Goal: Contribute content: Contribute content

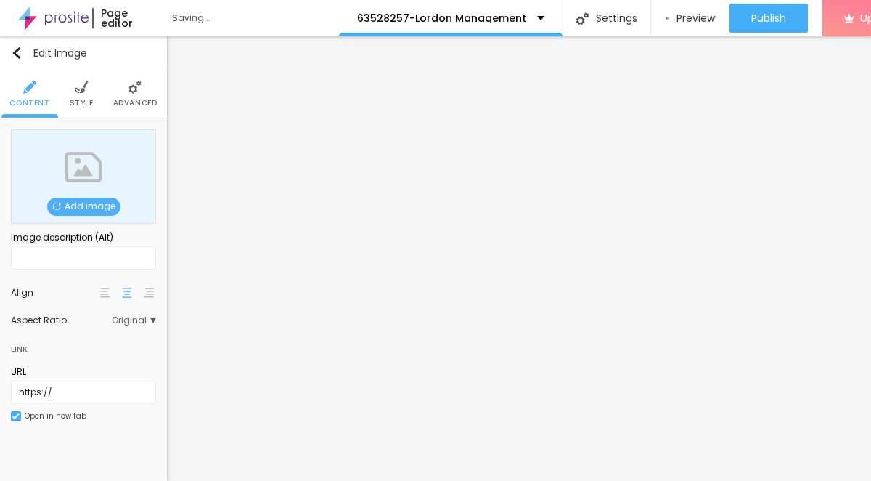
click at [94, 205] on span "Add image" at bounding box center [83, 207] width 73 height 18
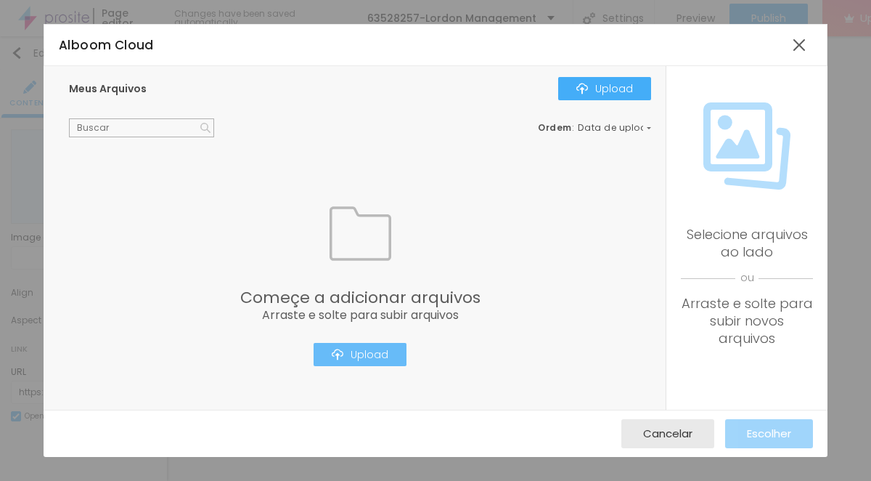
click at [386, 351] on div "Upload" at bounding box center [360, 355] width 57 height 12
click at [359, 349] on div "Upload" at bounding box center [360, 355] width 57 height 12
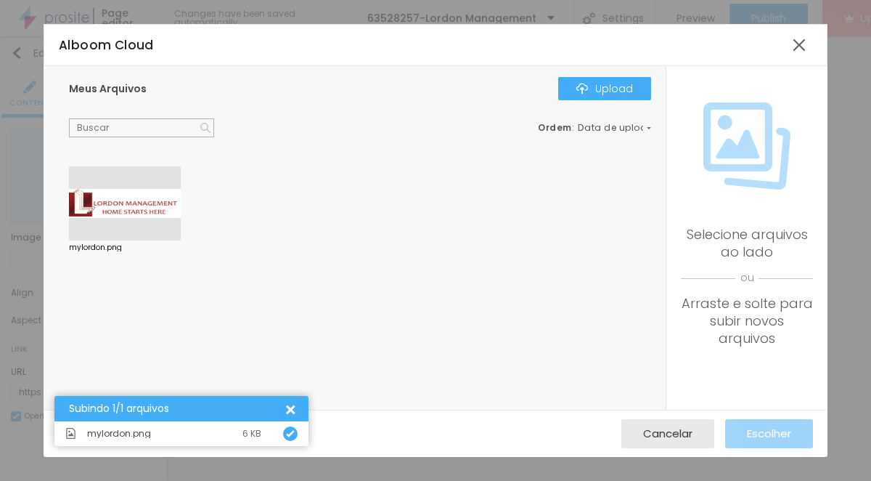
click at [148, 192] on div at bounding box center [125, 203] width 112 height 74
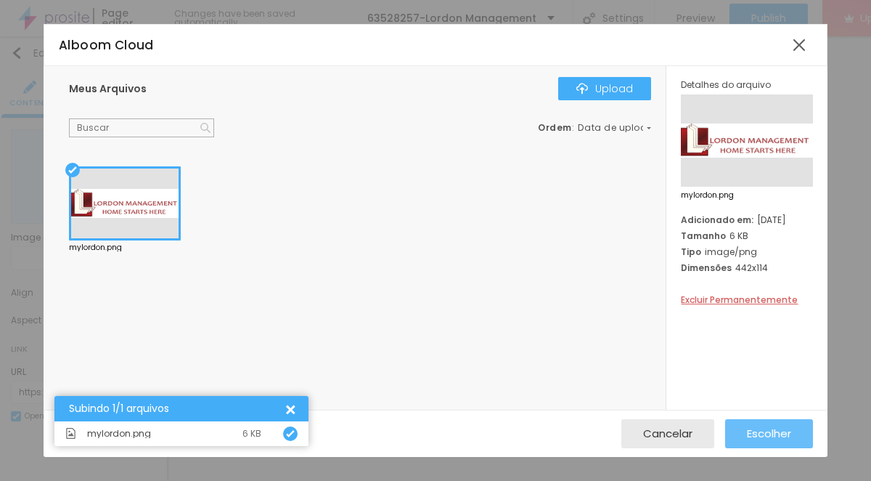
click at [748, 435] on span "Escolher" at bounding box center [769, 433] width 44 height 12
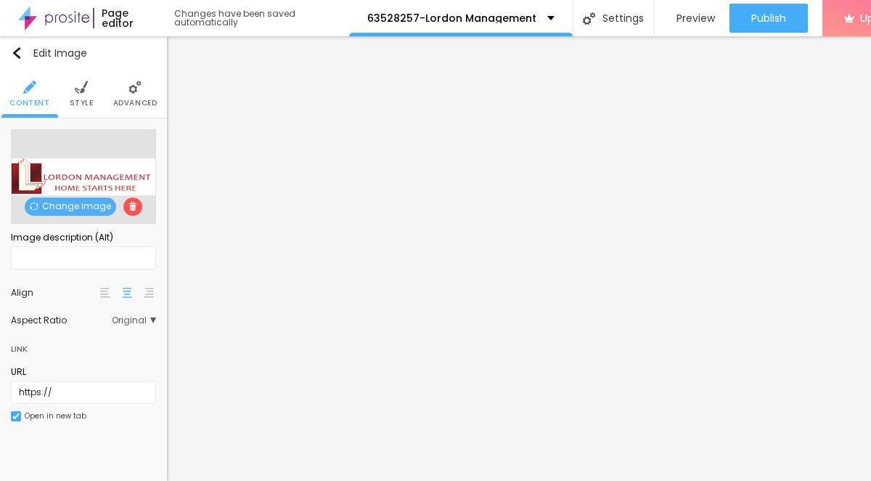
click at [84, 99] on span "Style" at bounding box center [82, 102] width 24 height 7
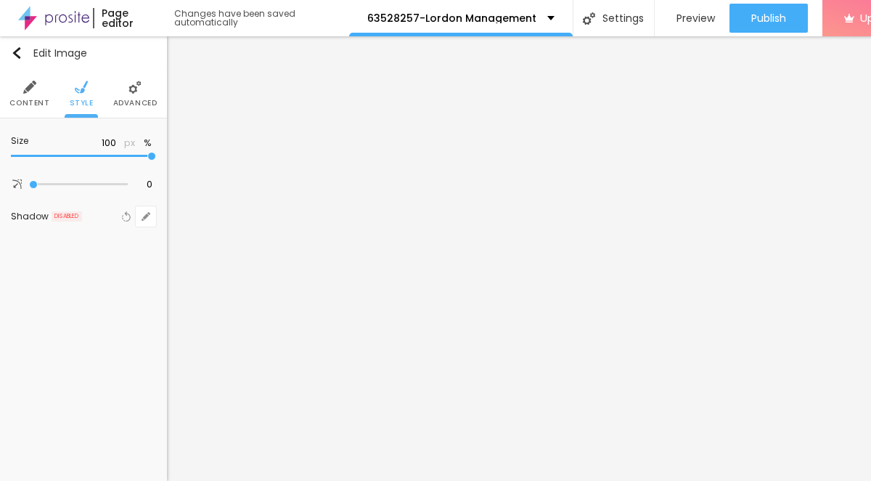
type input "50"
type input "30"
type input "10"
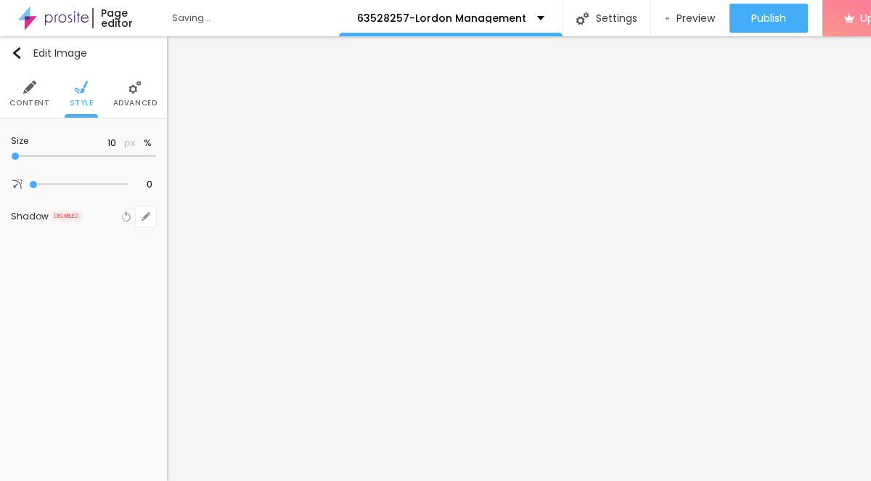
drag, startPoint x: 46, startPoint y: 158, endPoint x: -22, endPoint y: 162, distance: 67.7
type input "10"
click at [11, 160] on input "range" at bounding box center [83, 156] width 145 height 7
click at [134, 96] on li "Advanced" at bounding box center [135, 94] width 44 height 48
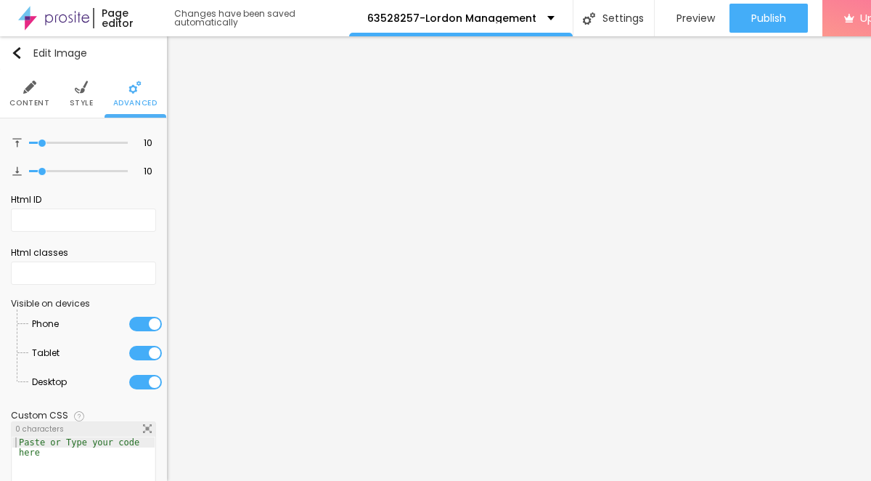
click at [81, 99] on span "Style" at bounding box center [82, 102] width 24 height 7
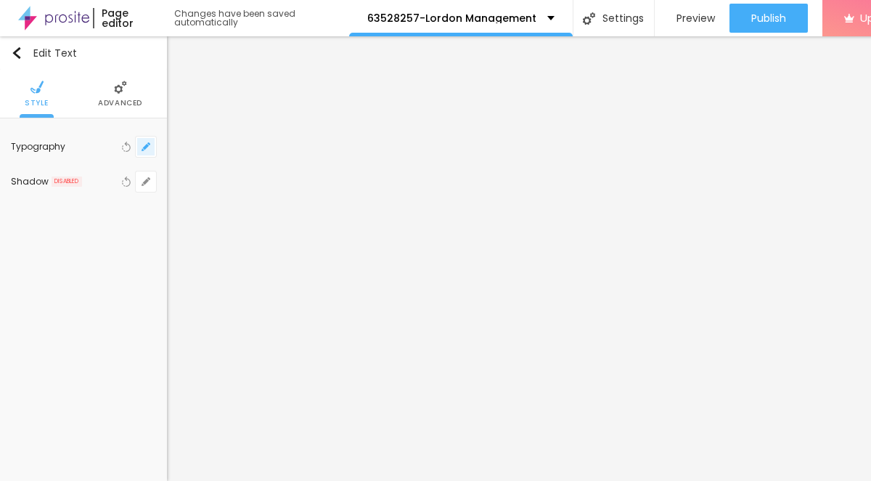
click at [140, 146] on button "button" at bounding box center [146, 147] width 20 height 20
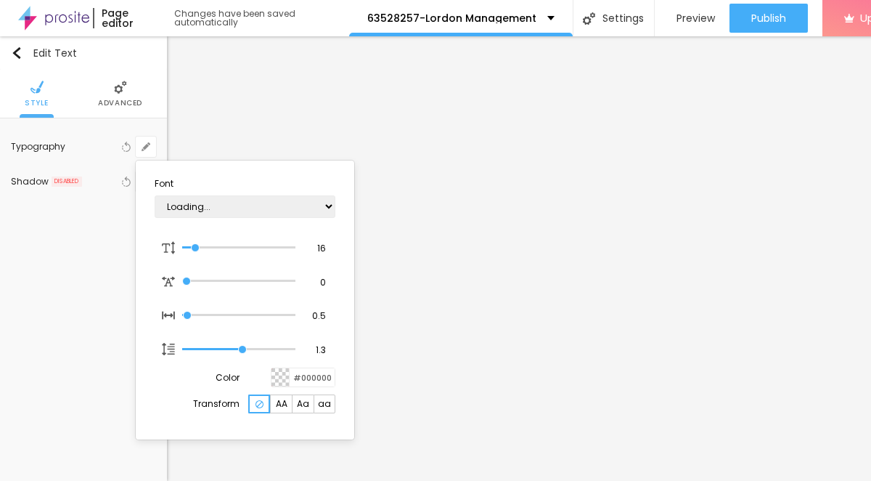
type input "1"
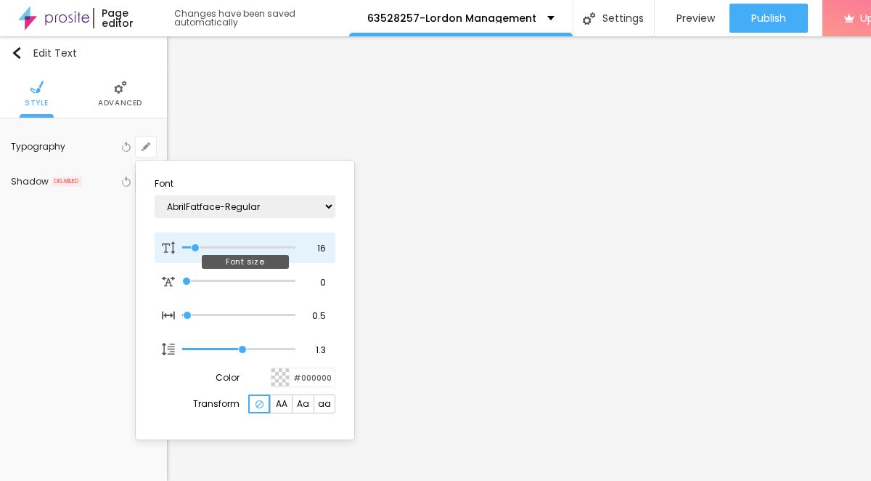
type input "17"
type input "1"
type input "19"
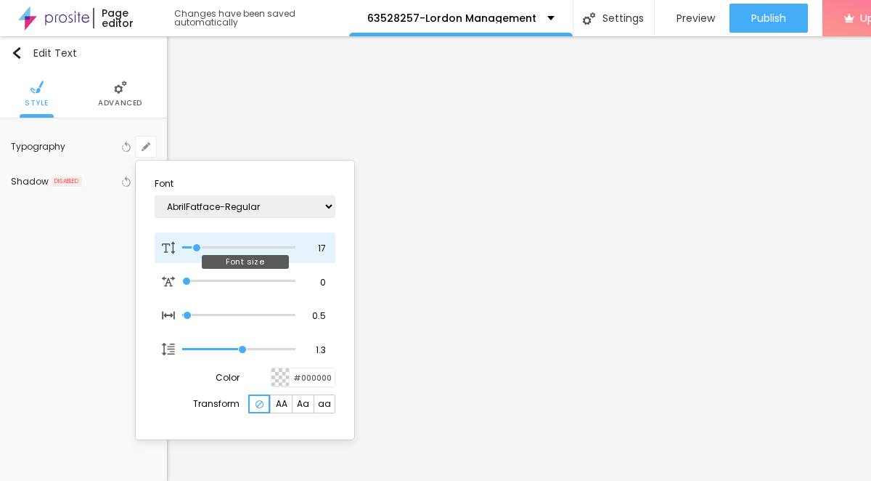
type input "1"
type input "20"
type input "1"
type input "21"
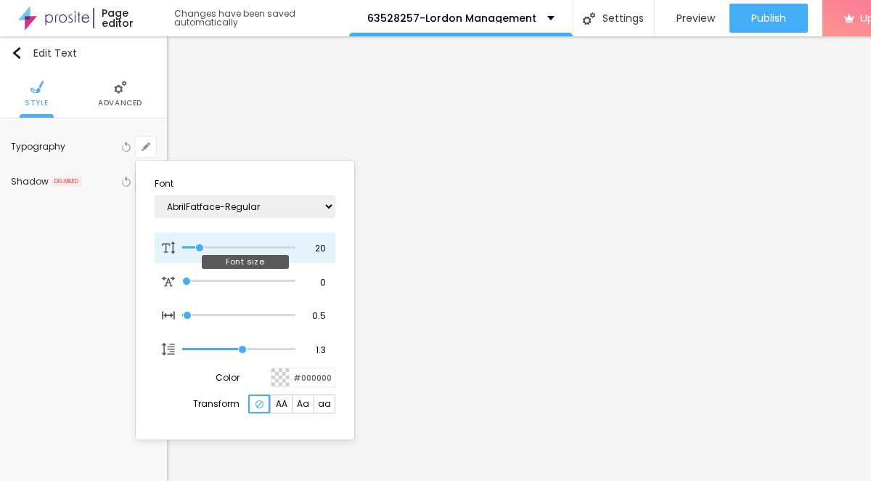
type input "21"
type input "1"
type input "22"
type input "1"
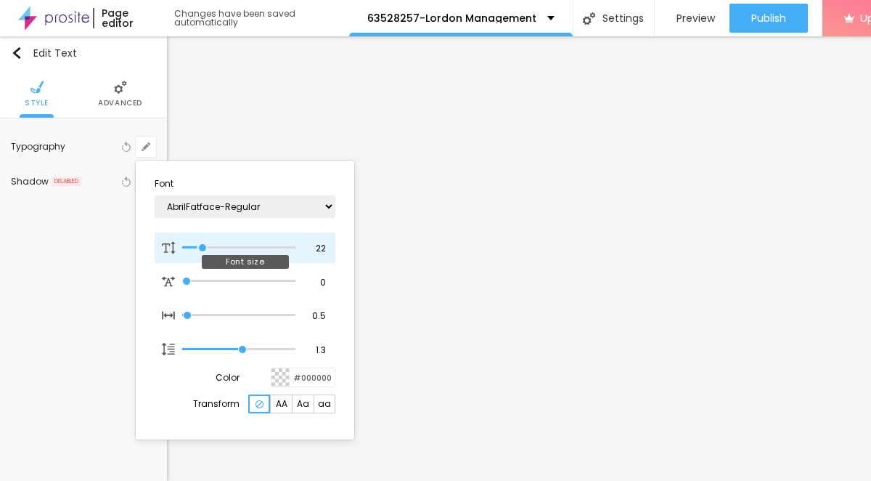
type input "23"
type input "1"
type input "24"
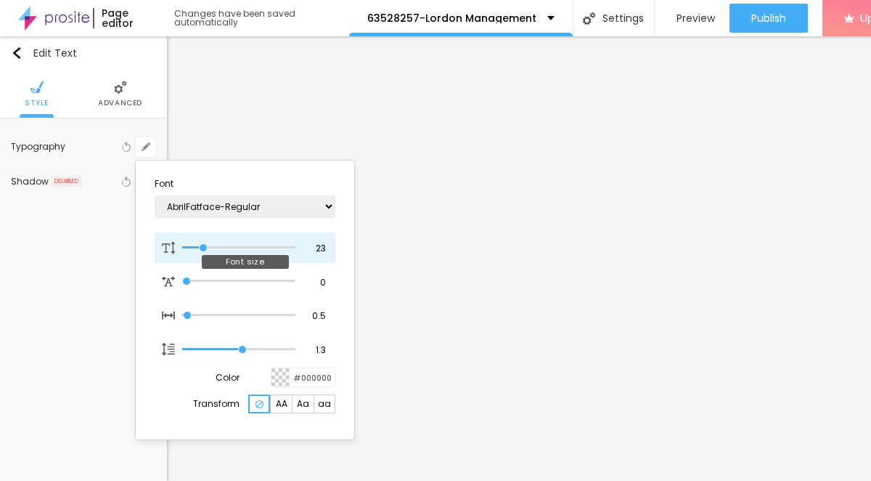
type input "1"
type input "25"
type input "1"
drag, startPoint x: 195, startPoint y: 248, endPoint x: 206, endPoint y: 248, distance: 10.2
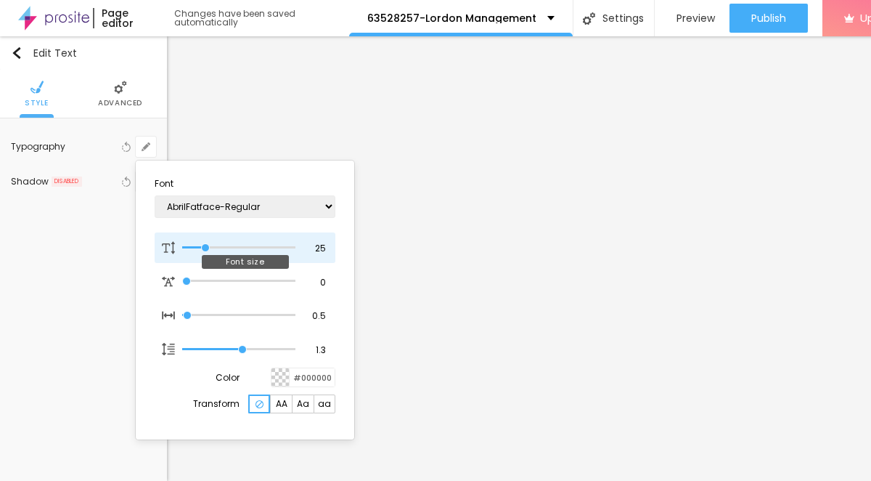
type input "25"
click at [206, 248] on input "range" at bounding box center [238, 247] width 113 height 7
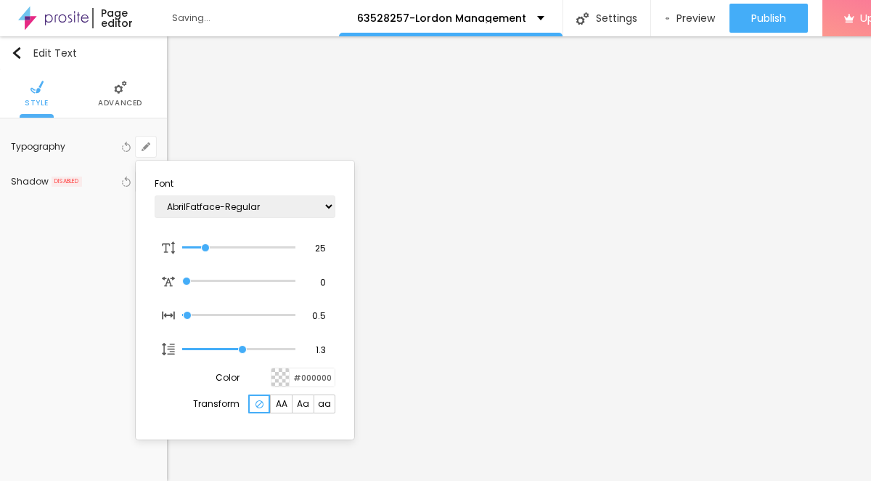
type input "1"
click at [723, 294] on div at bounding box center [435, 240] width 871 height 481
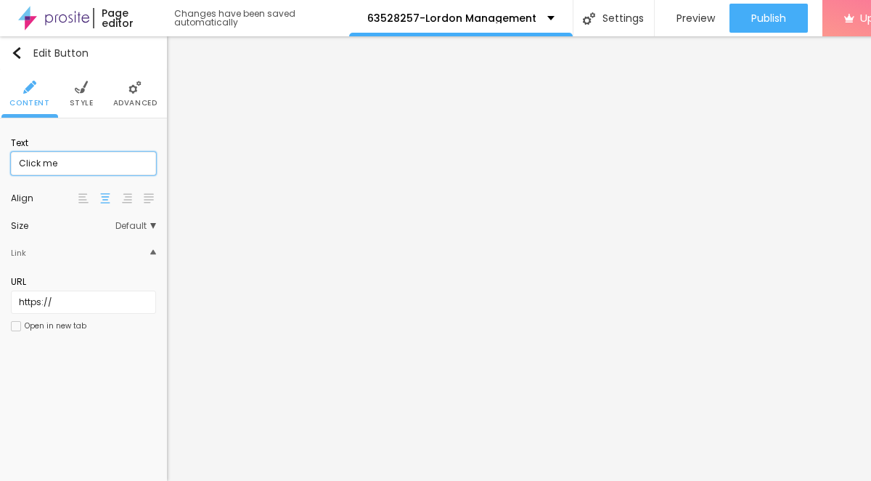
drag, startPoint x: 76, startPoint y: 166, endPoint x: -1, endPoint y: 166, distance: 76.3
click at [0, 166] on div "Text Click me Align Size Default Small Default Big Link URL https:// Open in ne…" at bounding box center [83, 238] width 167 height 241
paste input "→ VIEW DOCUMENT HERE"
type input "→ VIEW DOCUMENT HERE"
click at [136, 99] on span "Advanced" at bounding box center [135, 102] width 44 height 7
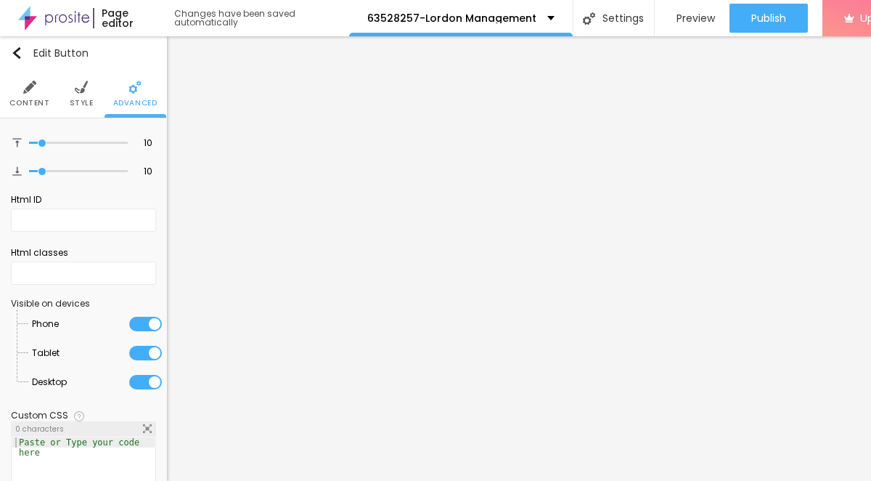
click at [83, 96] on li "Style" at bounding box center [82, 94] width 24 height 48
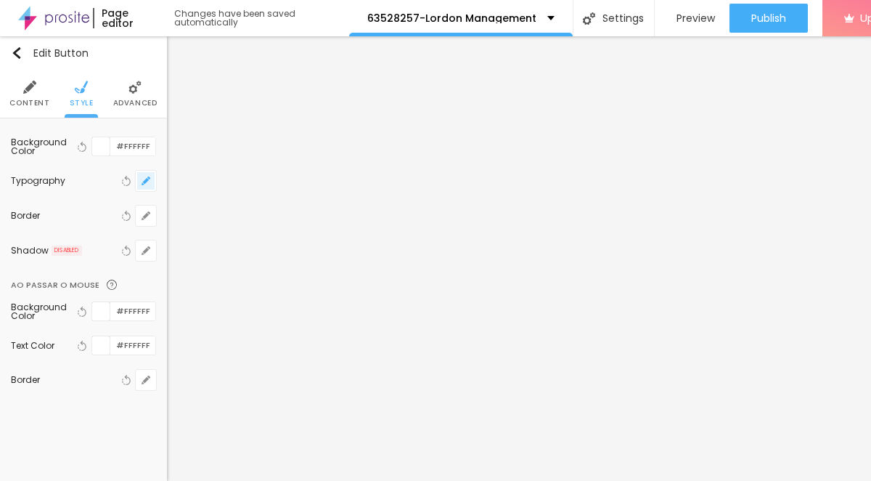
click at [150, 182] on button "button" at bounding box center [146, 181] width 20 height 20
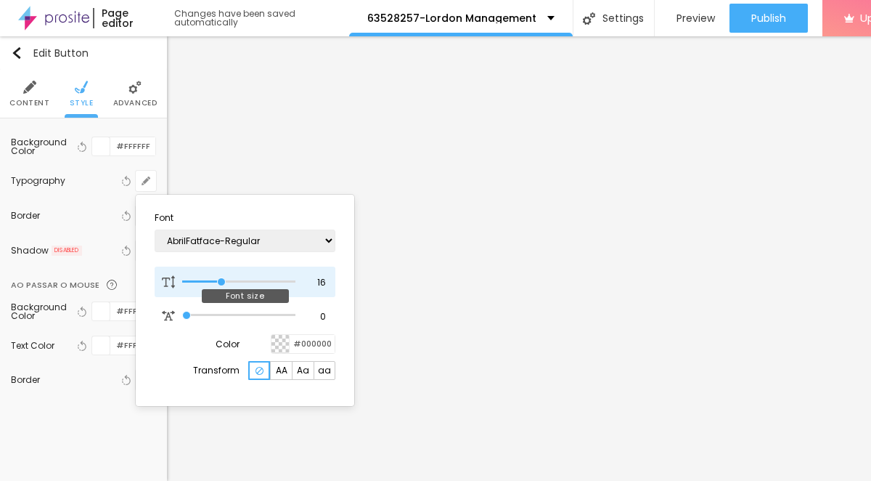
type input "17"
type input "18"
type input "19"
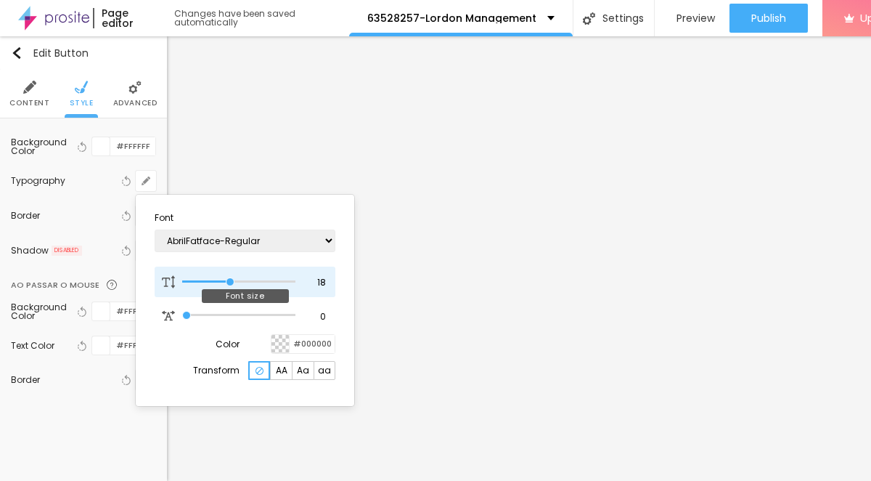
type input "19"
type input "20"
type input "21"
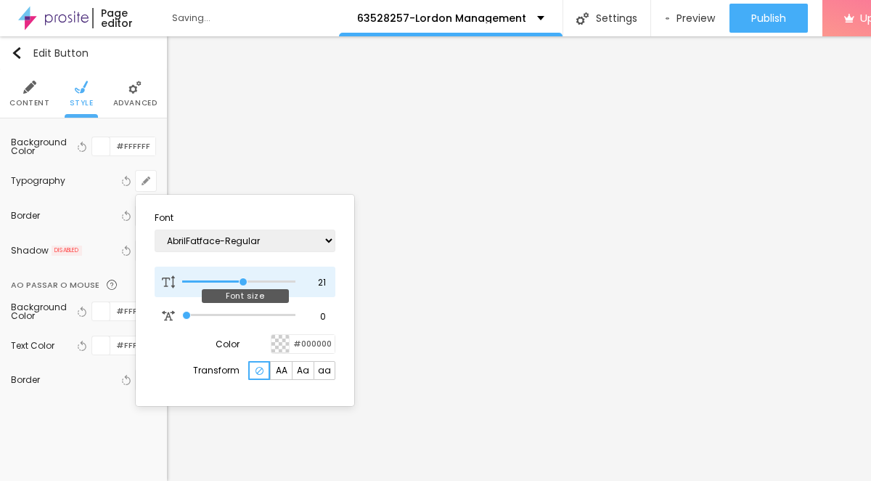
type input "22"
drag, startPoint x: 221, startPoint y: 280, endPoint x: 245, endPoint y: 284, distance: 24.2
type input "22"
click at [245, 284] on input "range" at bounding box center [238, 281] width 113 height 7
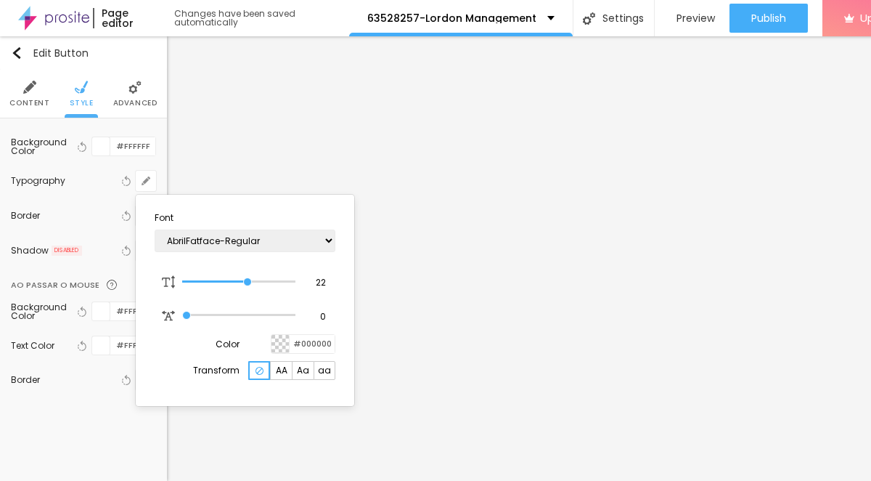
click at [41, 96] on div at bounding box center [435, 240] width 871 height 481
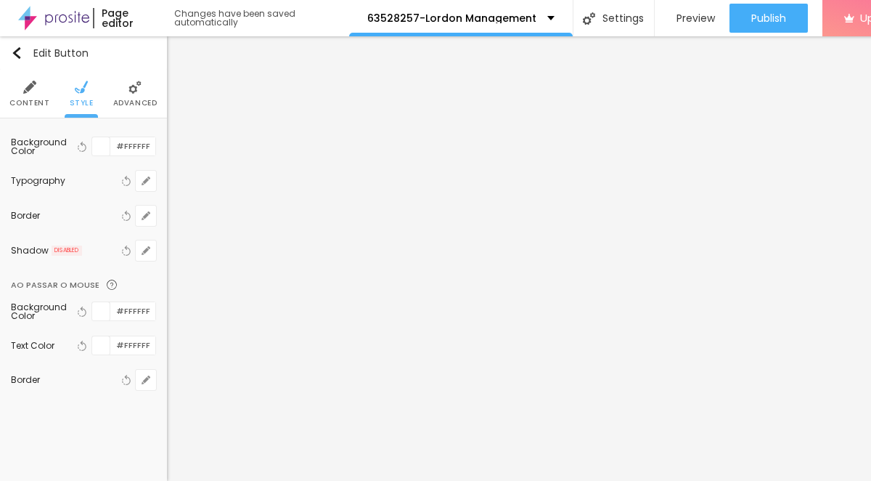
click at [29, 99] on span "Content" at bounding box center [29, 102] width 40 height 7
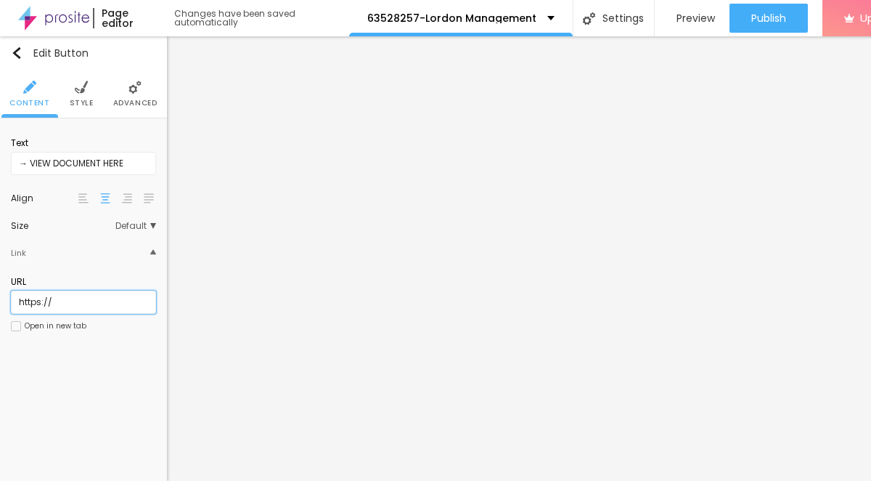
drag, startPoint x: 71, startPoint y: 305, endPoint x: 3, endPoint y: 296, distance: 68.8
click at [3, 296] on div "Text → VIEW DOCUMENT HERE Align Size Default Small Default Big Link URL https:/…" at bounding box center [83, 238] width 167 height 241
paste input "[DOMAIN_NAME][URL]"
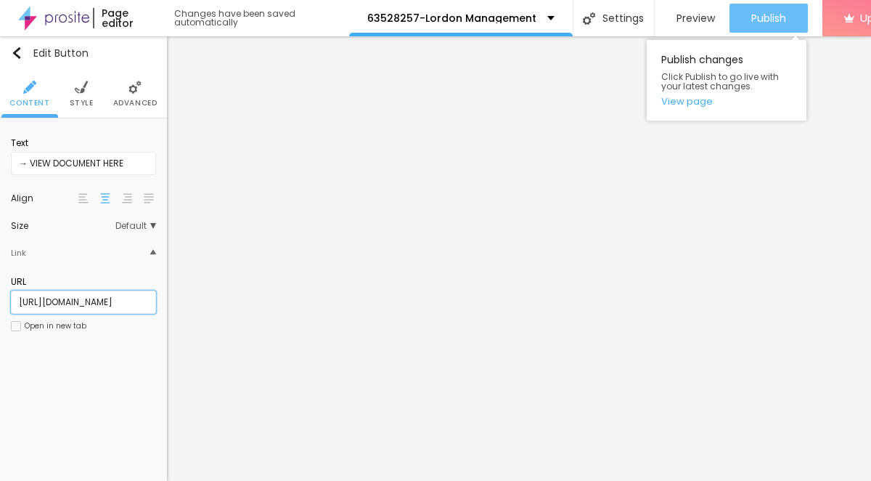
type input "[URL][DOMAIN_NAME]"
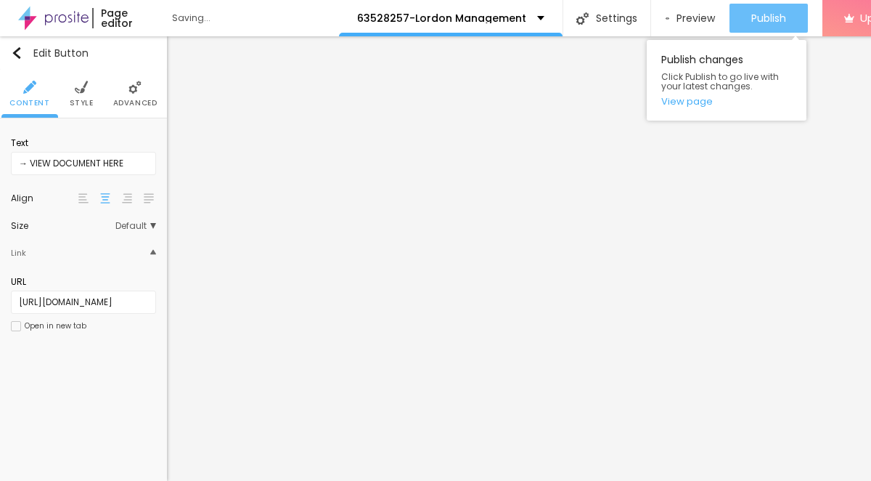
scroll to position [0, 0]
click at [778, 15] on span "Publish" at bounding box center [769, 18] width 35 height 12
